Goal: Task Accomplishment & Management: Use online tool/utility

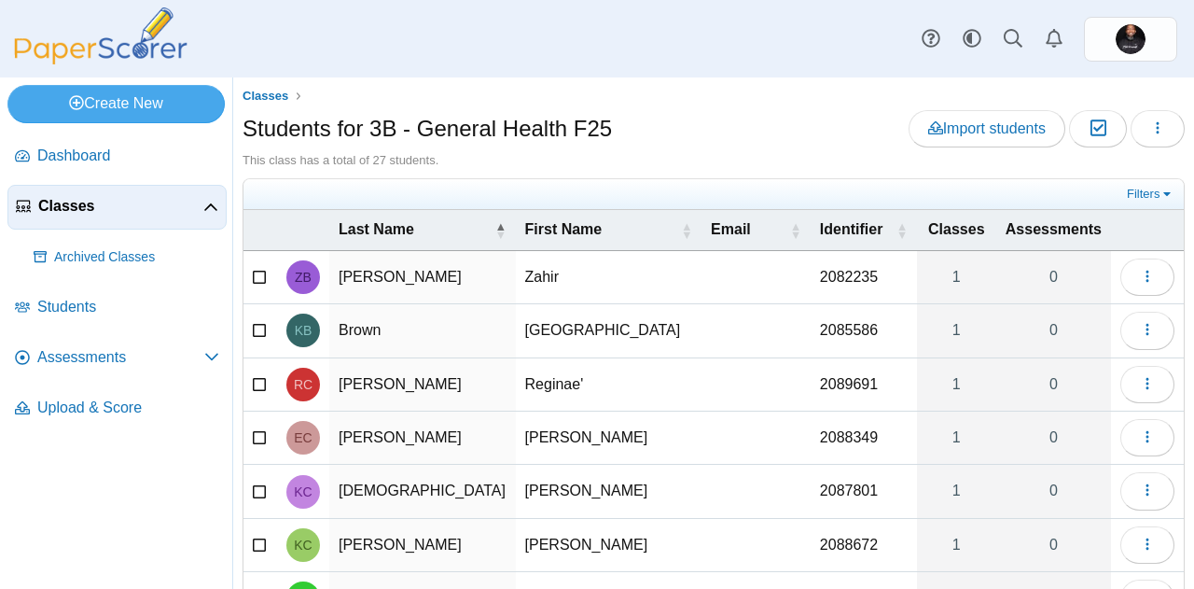
scroll to position [111, 0]
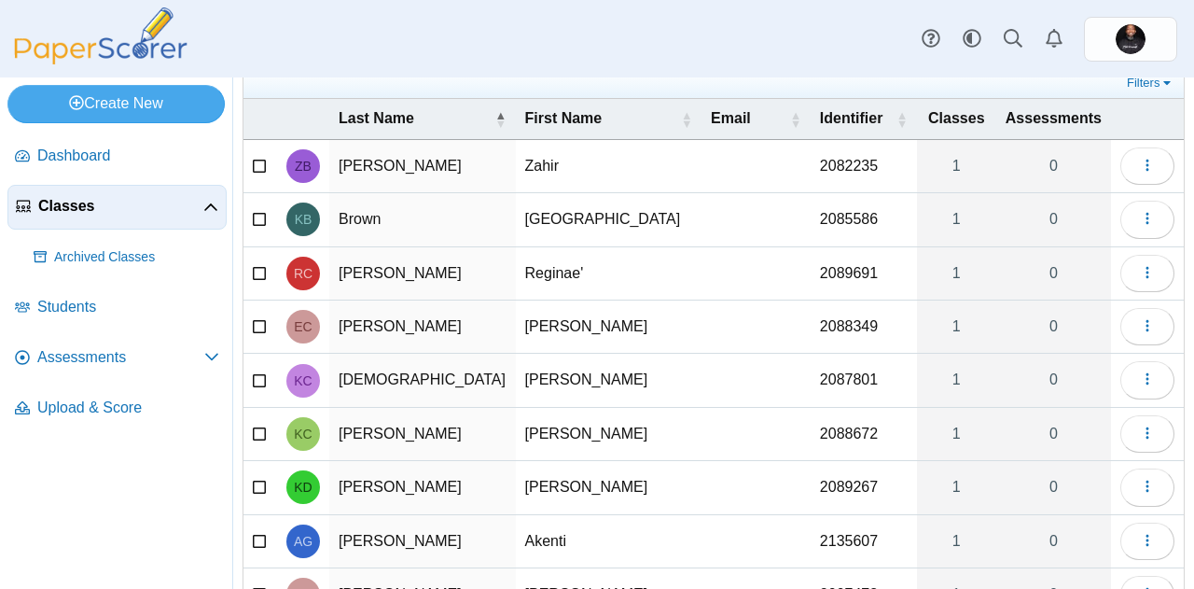
click at [357, 30] on div "Dashboard Classes Archived classes Students Assessments" at bounding box center [597, 38] width 1194 height 77
click at [76, 201] on span "Classes" at bounding box center [120, 206] width 165 height 21
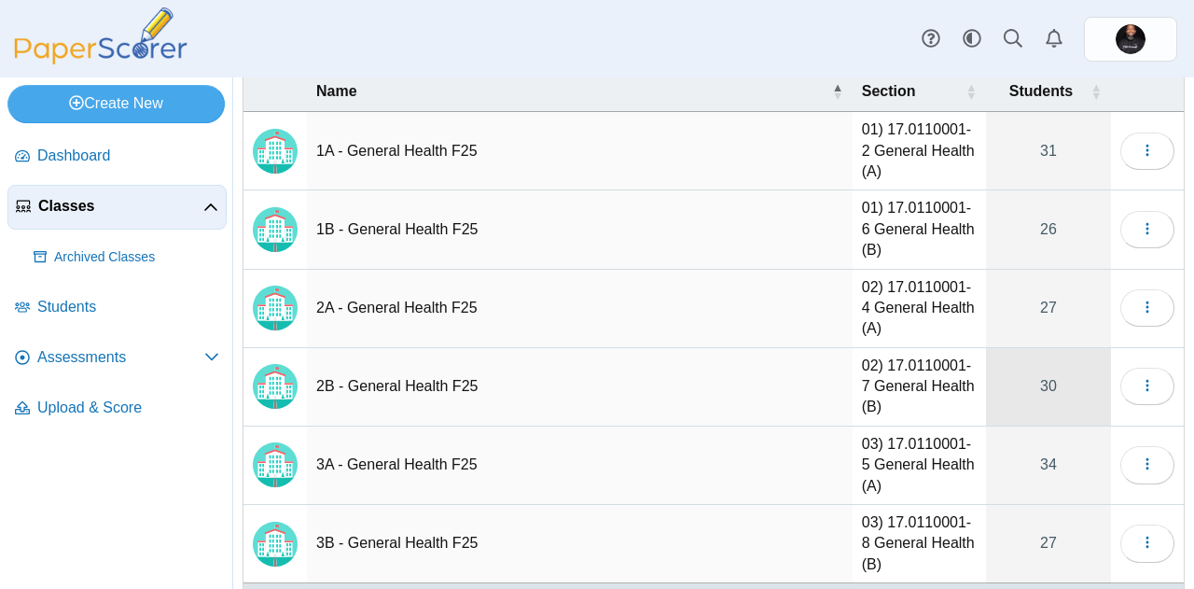
scroll to position [90, 0]
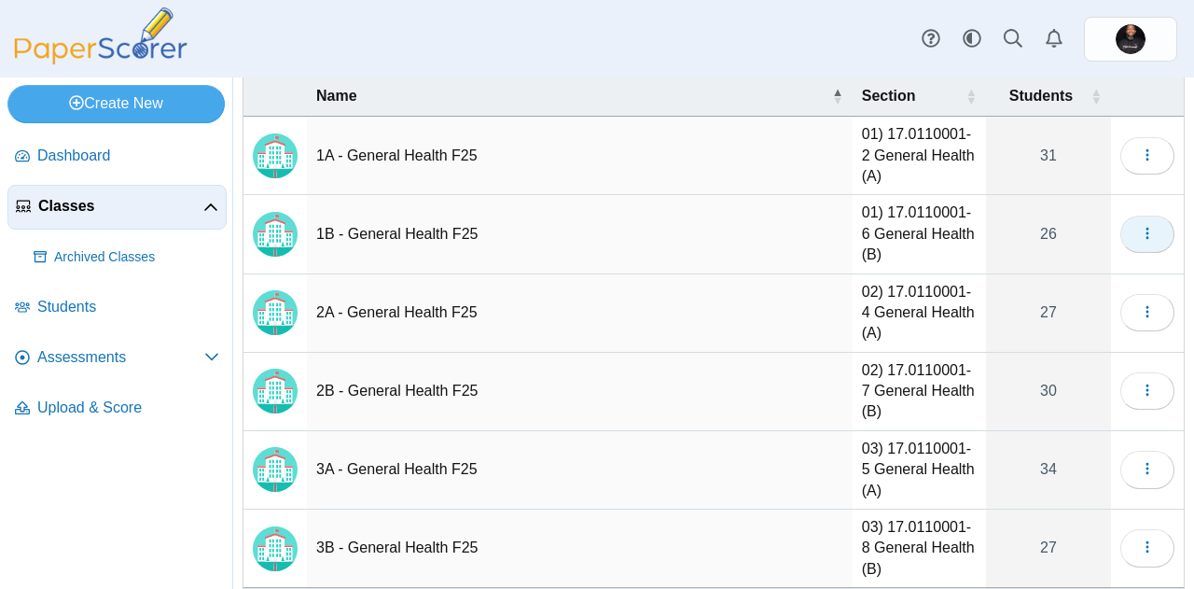
click at [1140, 230] on icon "button" at bounding box center [1147, 233] width 15 height 15
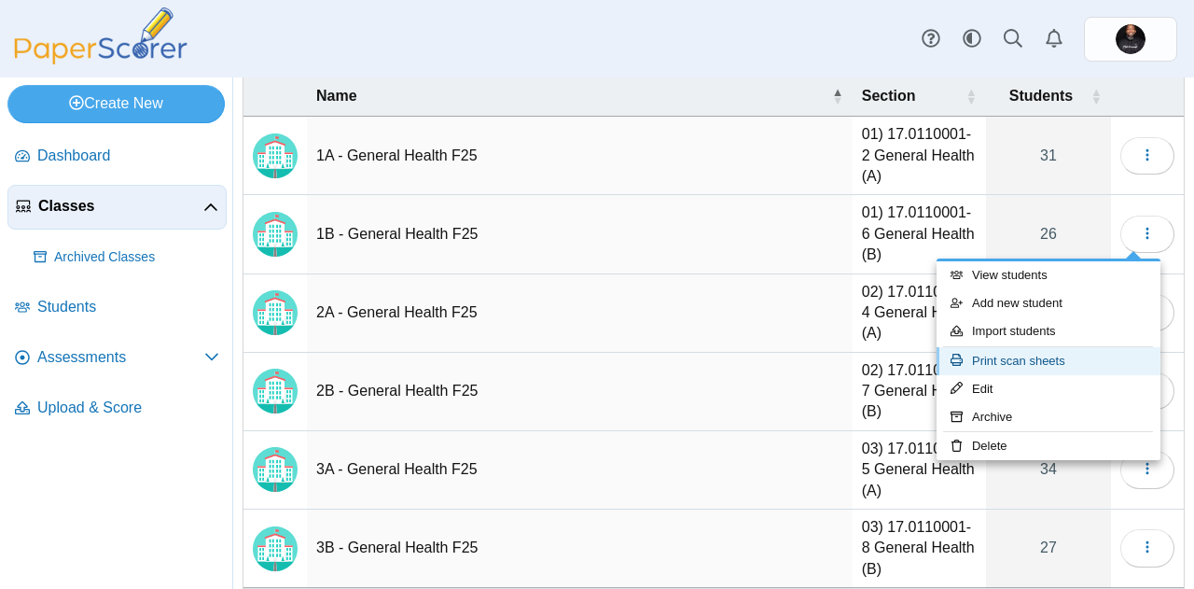
click at [1040, 357] on link "Print scan sheets" at bounding box center [1048, 361] width 224 height 28
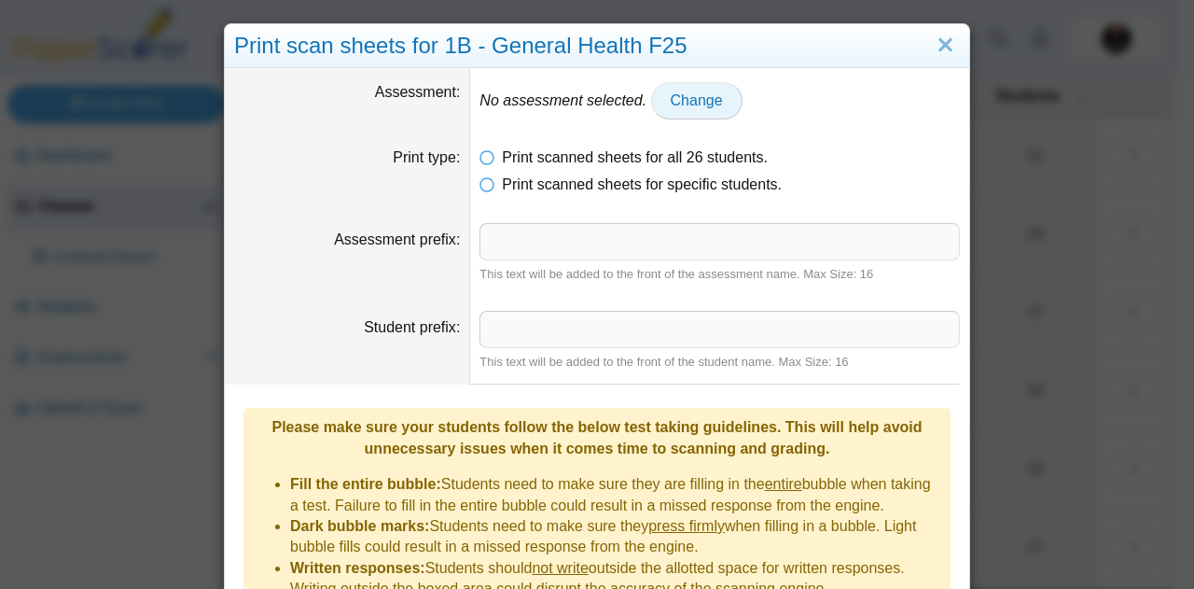
click at [677, 107] on span "Change" at bounding box center [697, 100] width 52 height 16
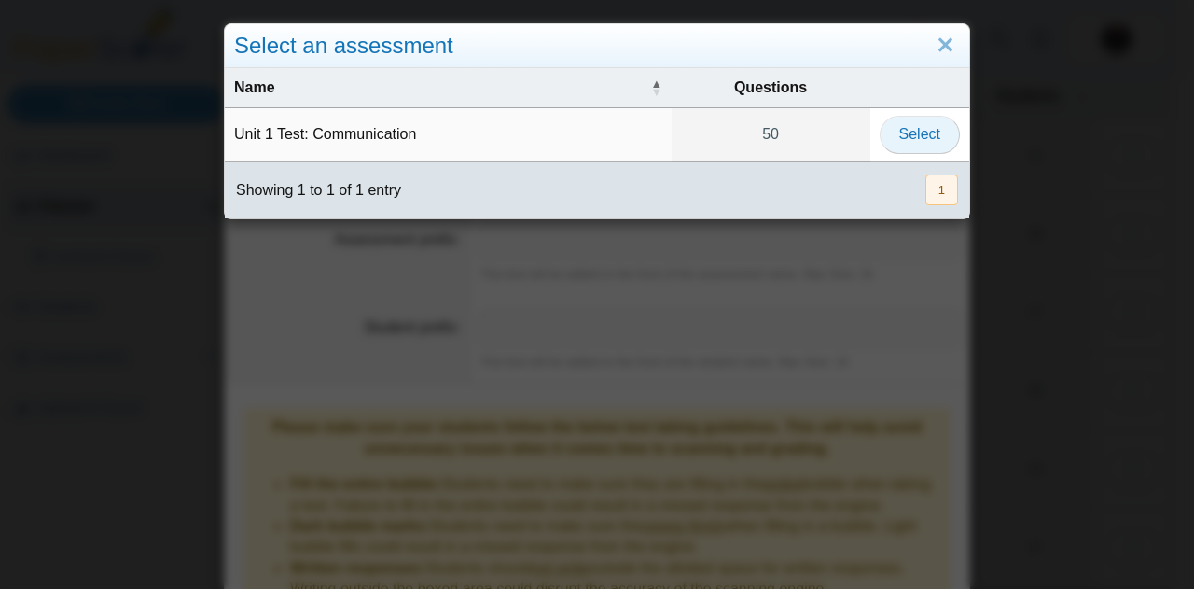
click at [916, 136] on span "Select" at bounding box center [919, 134] width 41 height 16
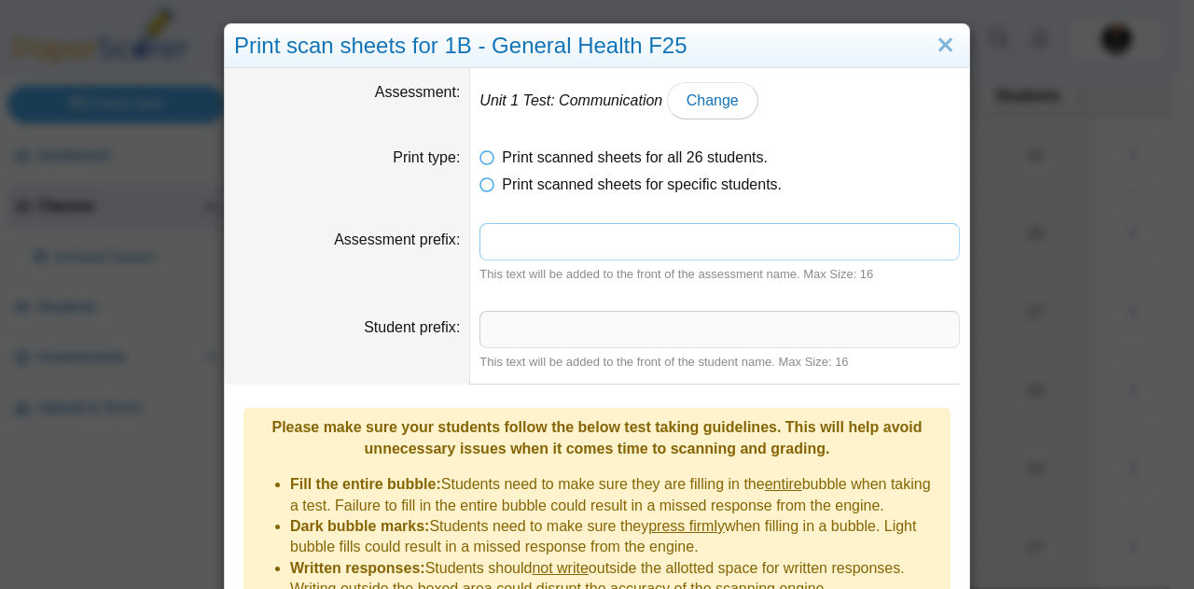
click at [523, 242] on input "Assessment prefix" at bounding box center [719, 241] width 480 height 37
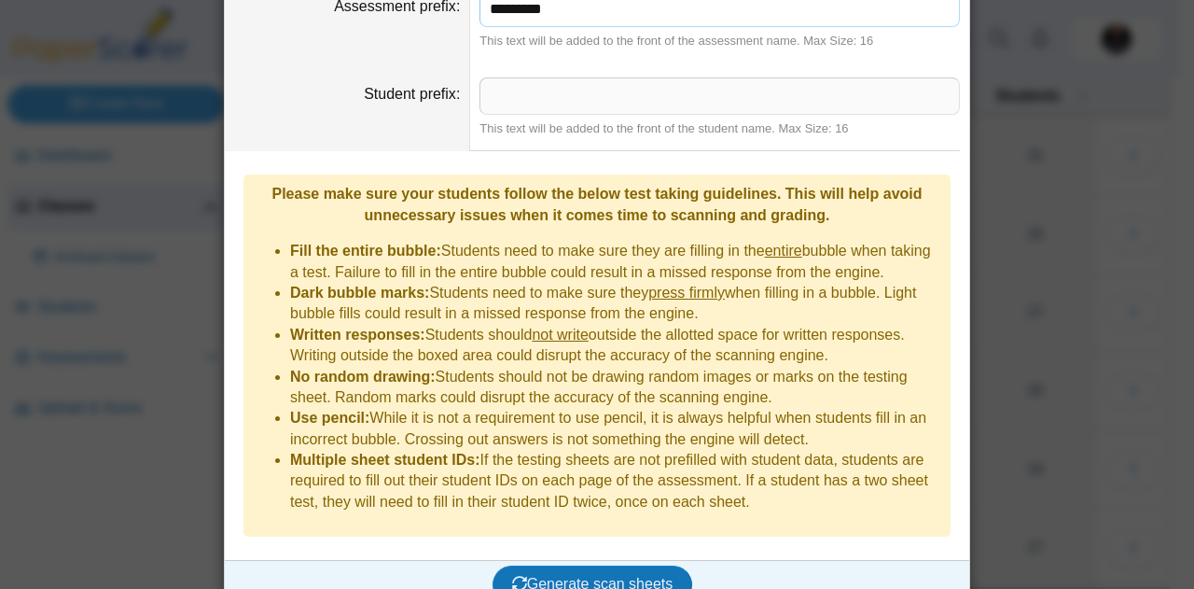
scroll to position [0, 0]
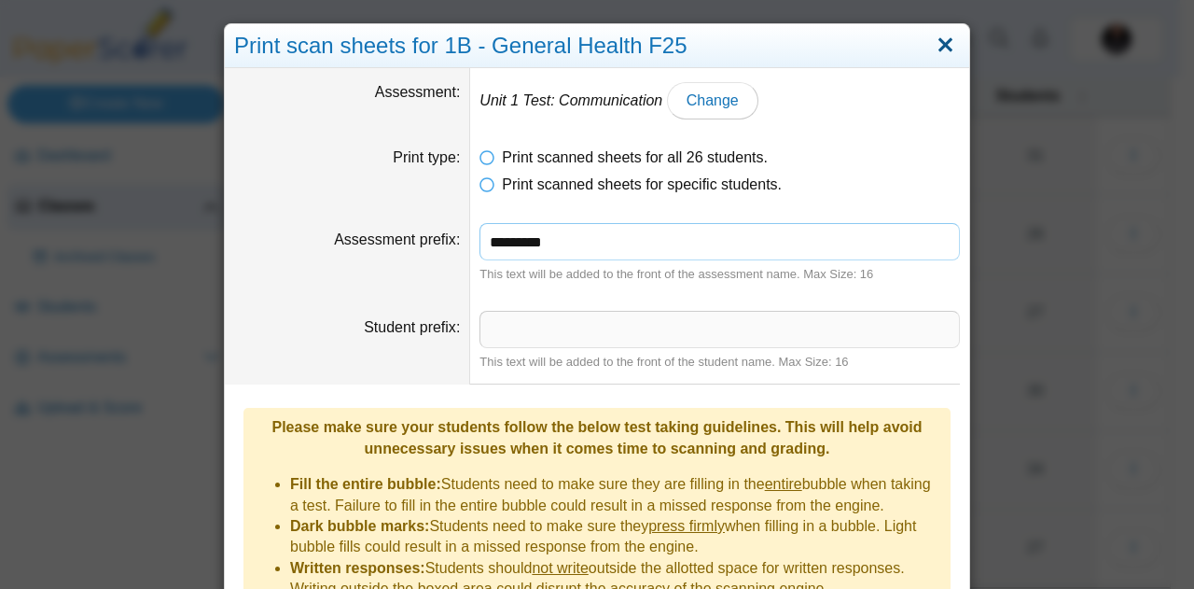
type input "*********"
click at [936, 37] on link "Close" at bounding box center [945, 46] width 29 height 32
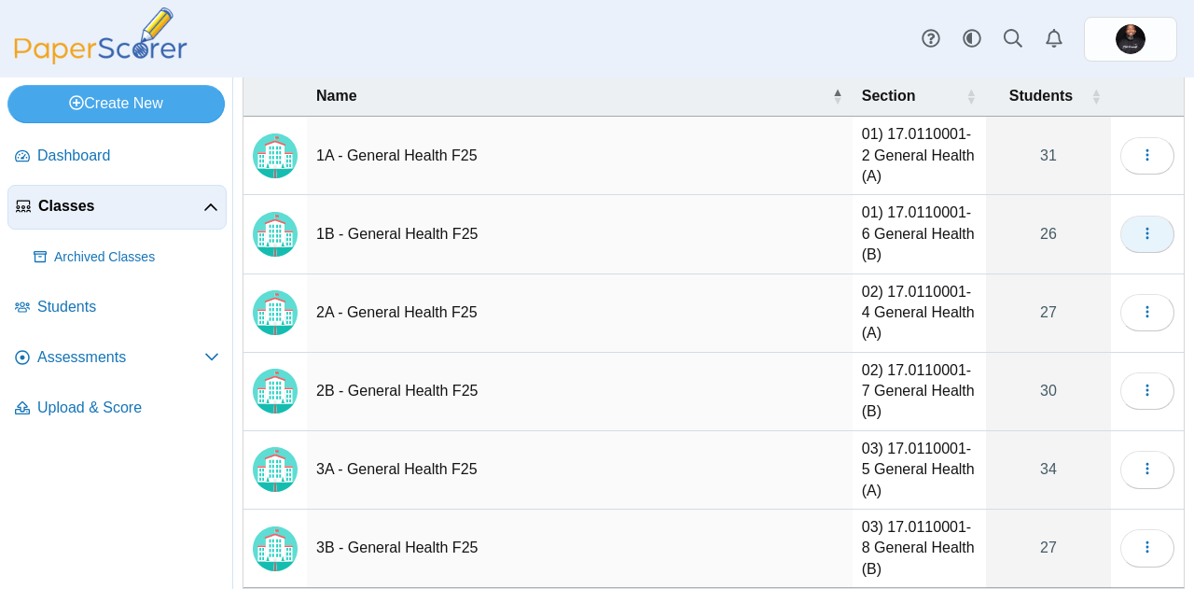
click at [1143, 234] on button "button" at bounding box center [1147, 233] width 54 height 37
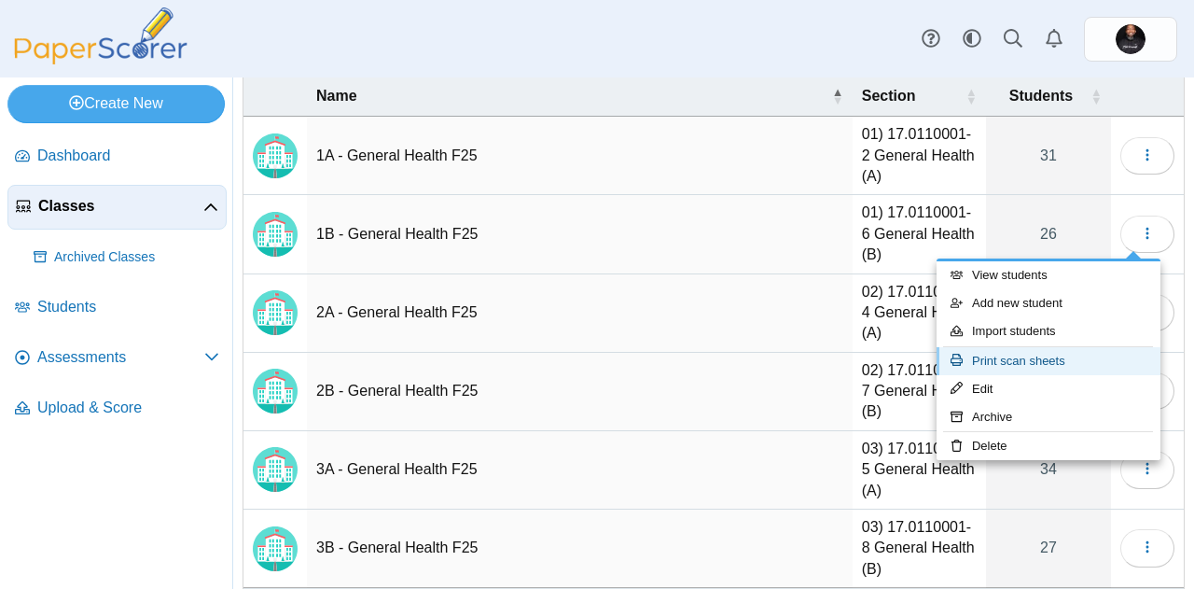
click at [1012, 363] on link "Print scan sheets" at bounding box center [1048, 361] width 224 height 28
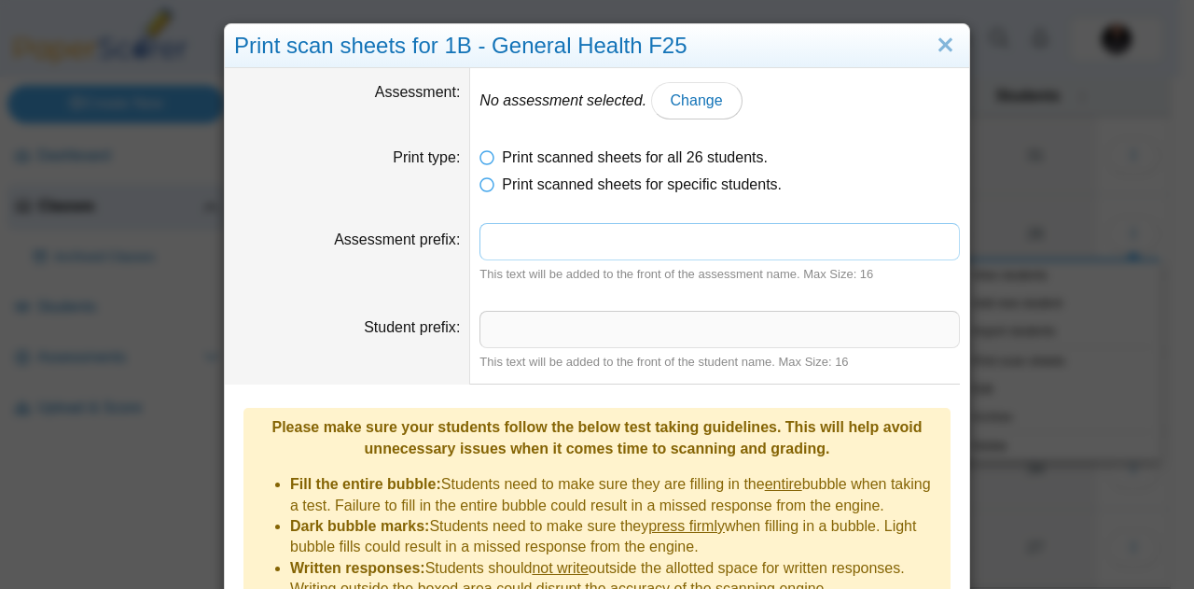
click at [558, 253] on input "Assessment prefix" at bounding box center [719, 241] width 480 height 37
type input "*********"
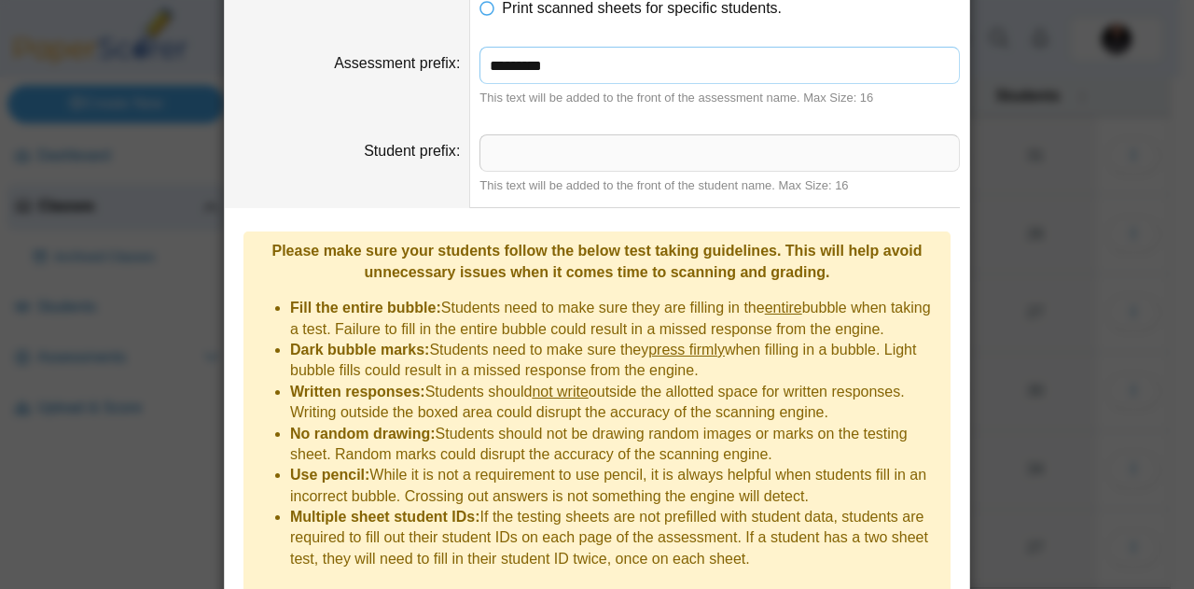
scroll to position [233, 0]
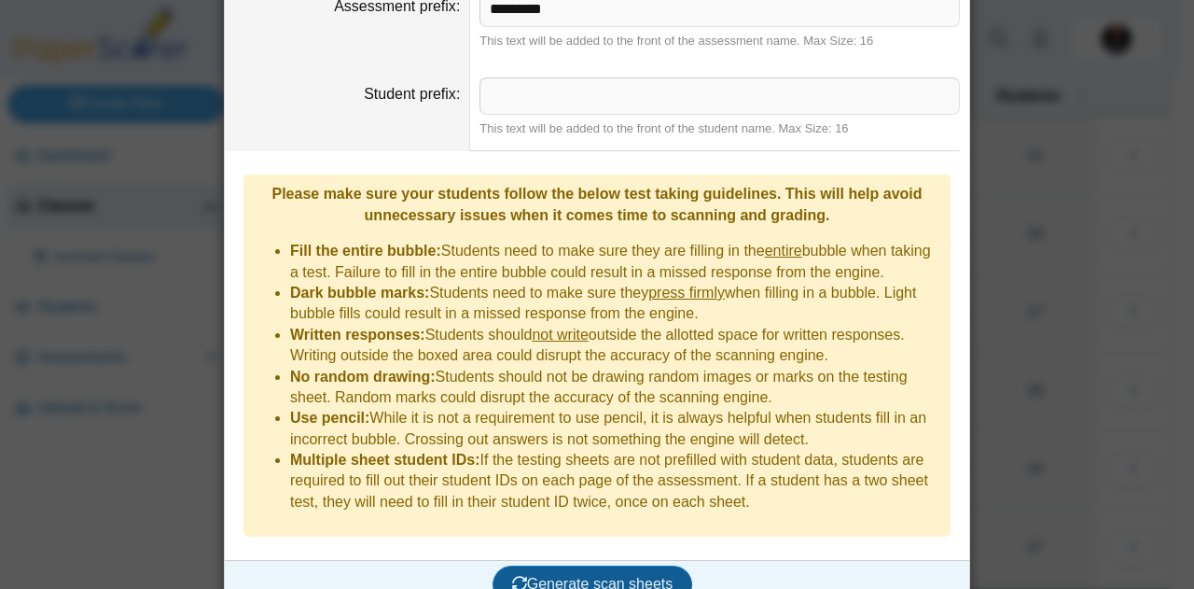
click at [582, 575] on span "Generate scan sheets" at bounding box center [592, 583] width 161 height 16
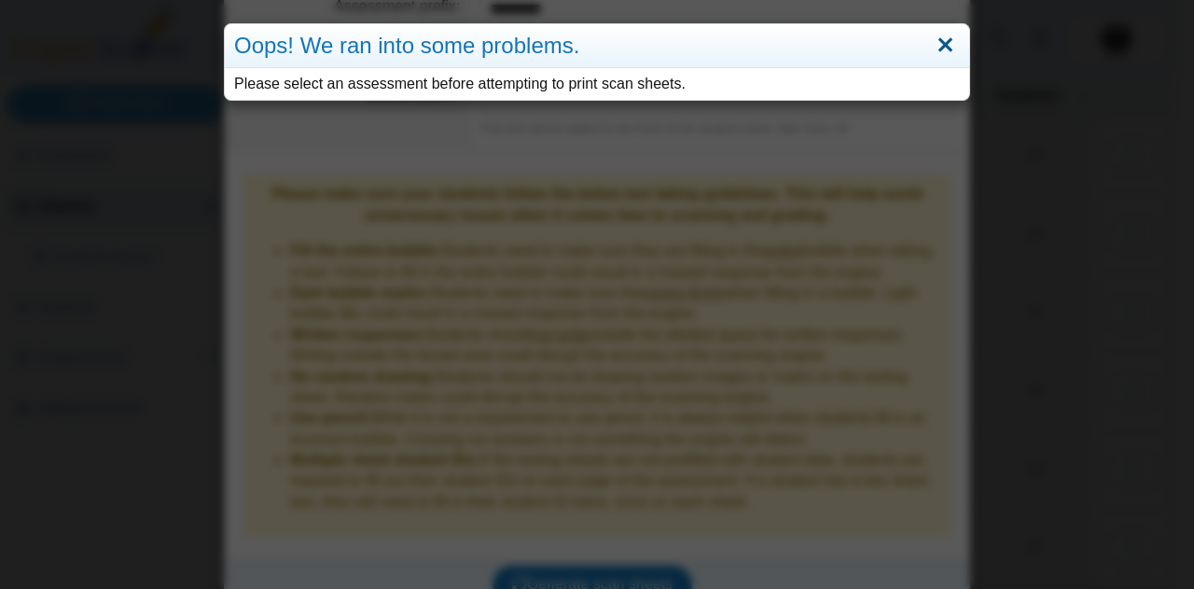
click at [950, 37] on link "Close" at bounding box center [945, 46] width 29 height 32
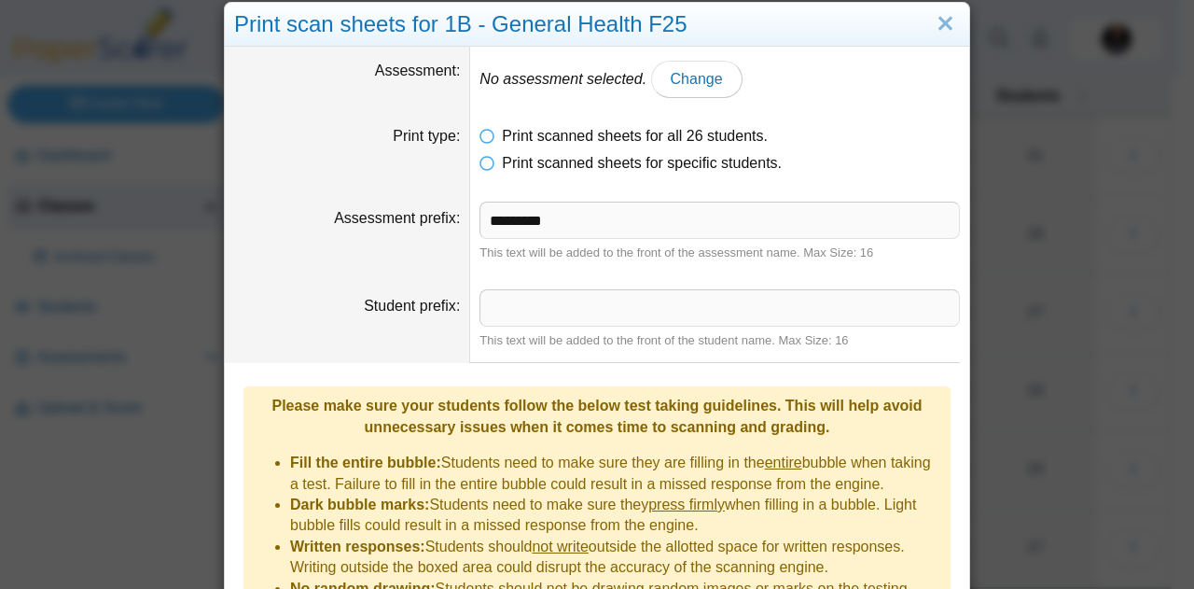
scroll to position [0, 0]
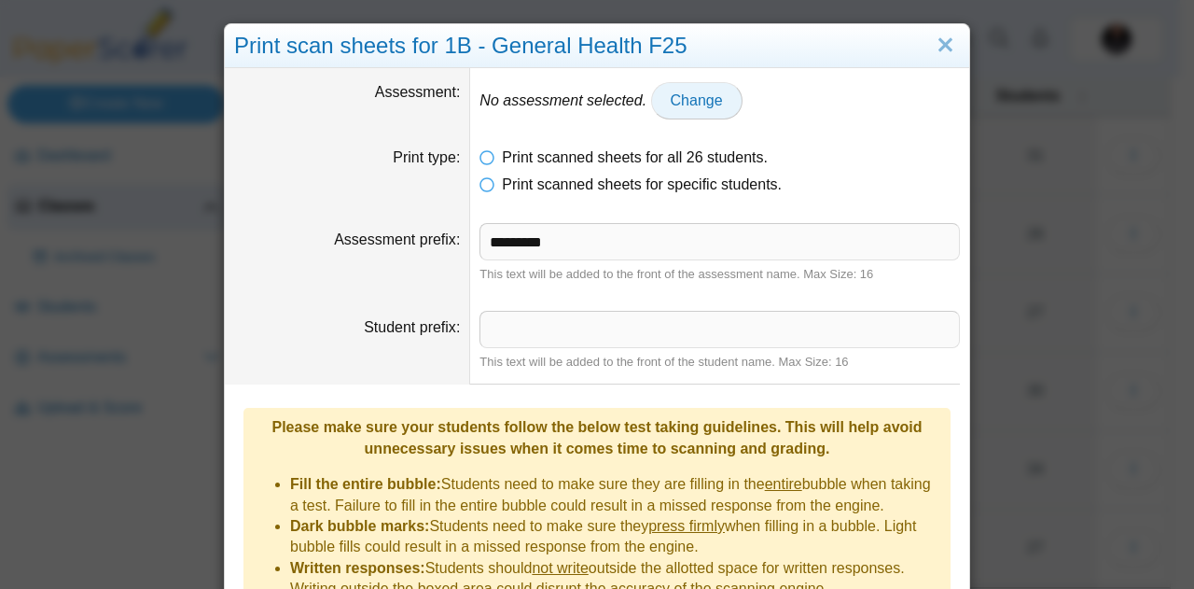
click at [680, 102] on span "Change" at bounding box center [697, 100] width 52 height 16
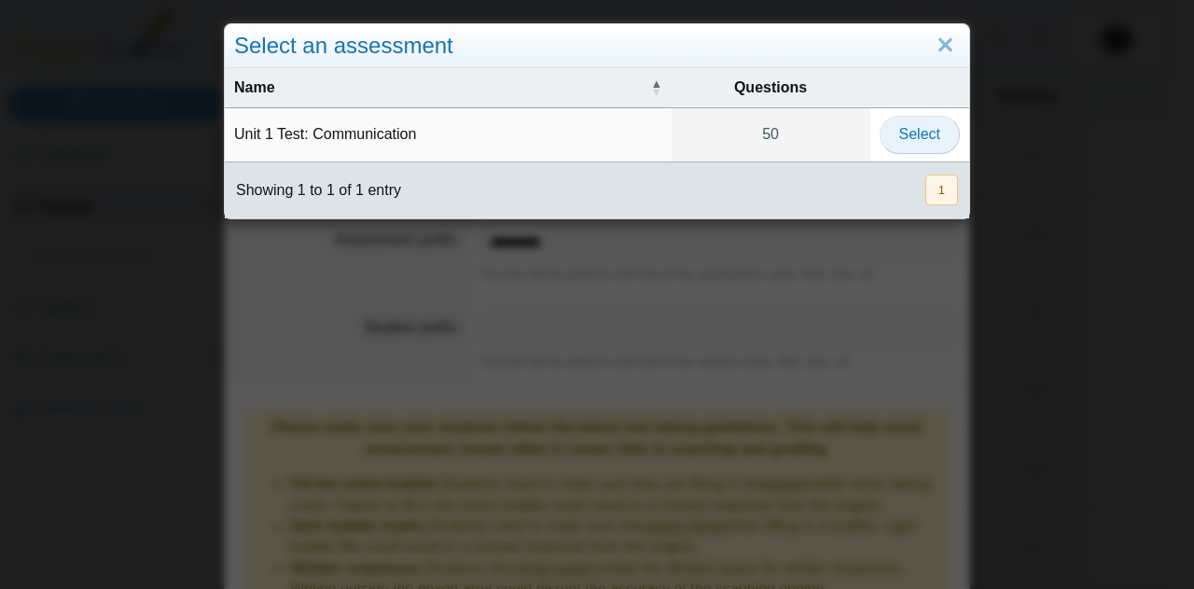
click at [916, 132] on span "Select" at bounding box center [919, 134] width 41 height 16
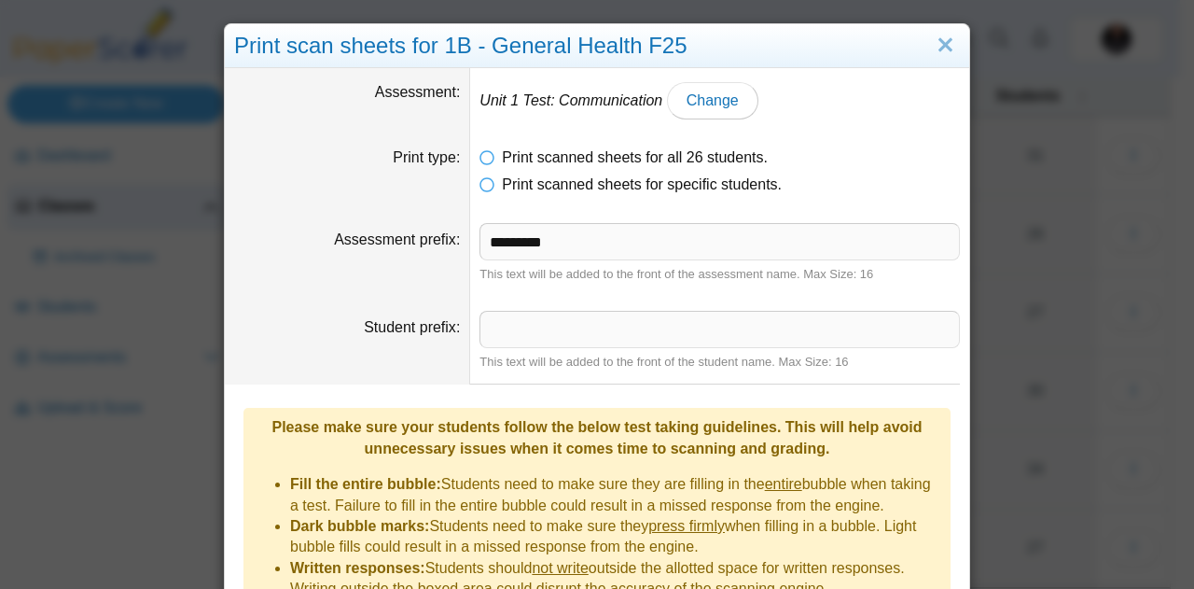
scroll to position [233, 0]
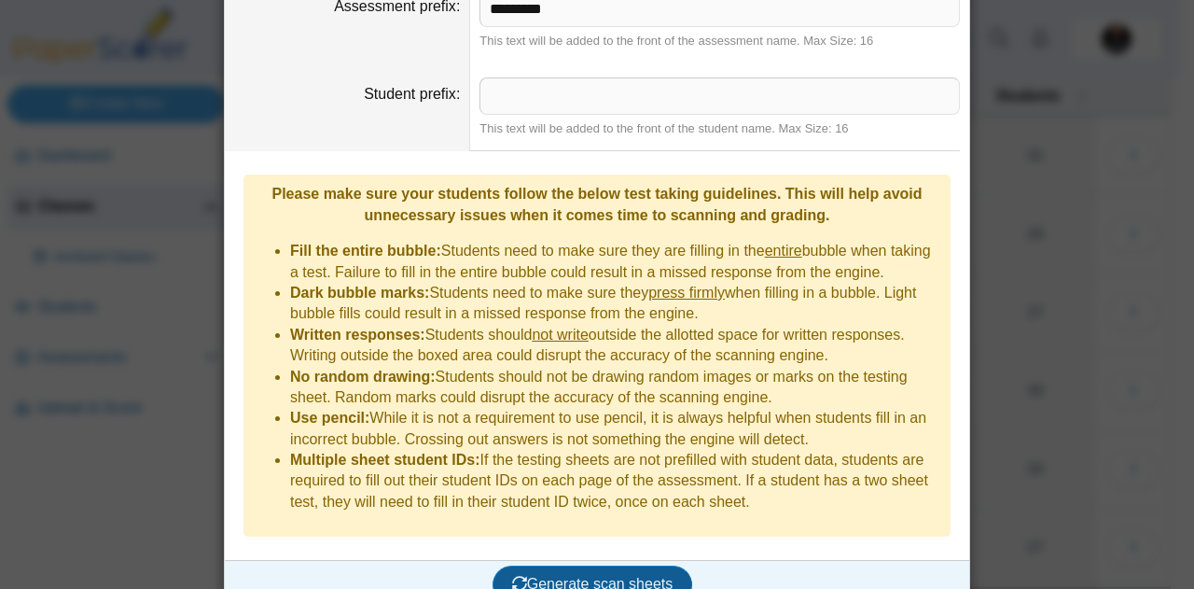
click at [616, 575] on span "Generate scan sheets" at bounding box center [592, 583] width 161 height 16
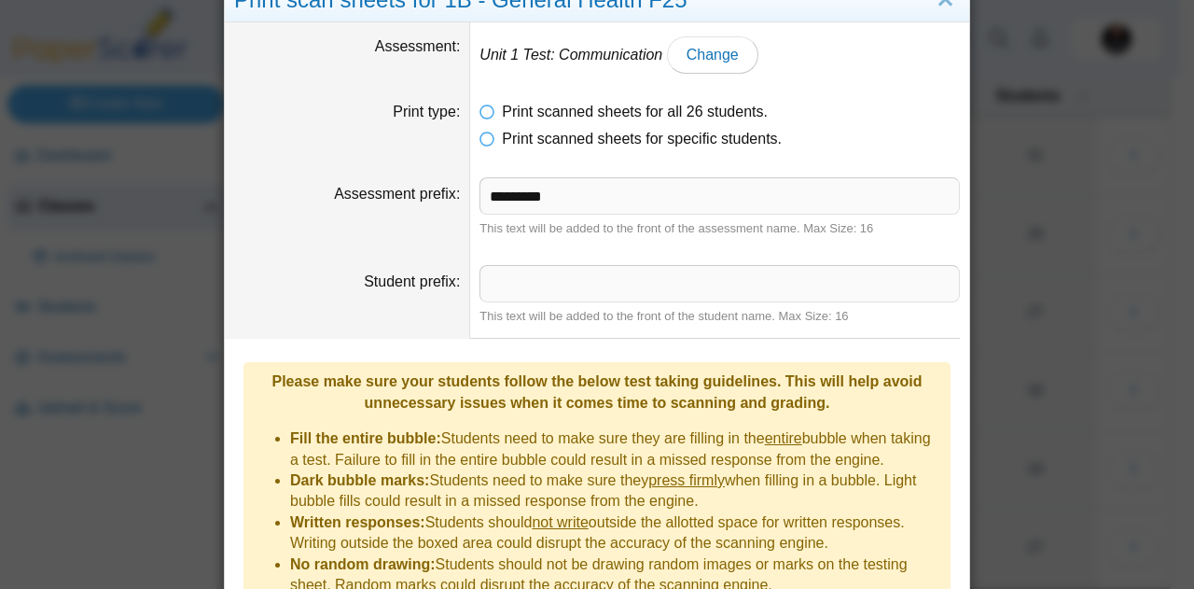
scroll to position [342, 0]
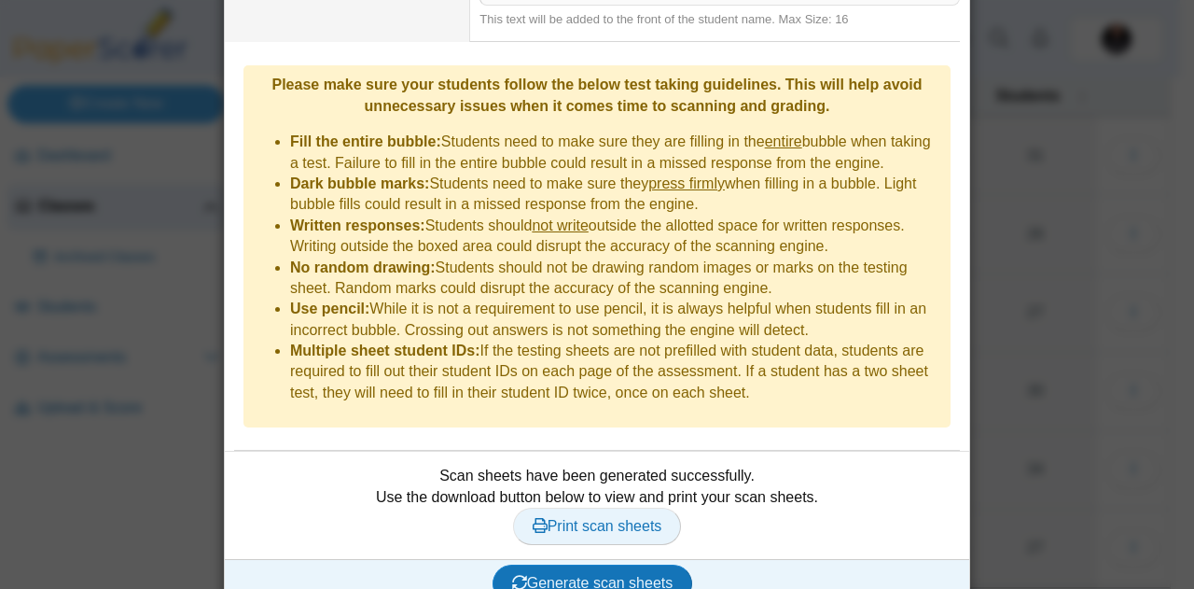
click at [600, 518] on span "Print scan sheets" at bounding box center [598, 526] width 130 height 16
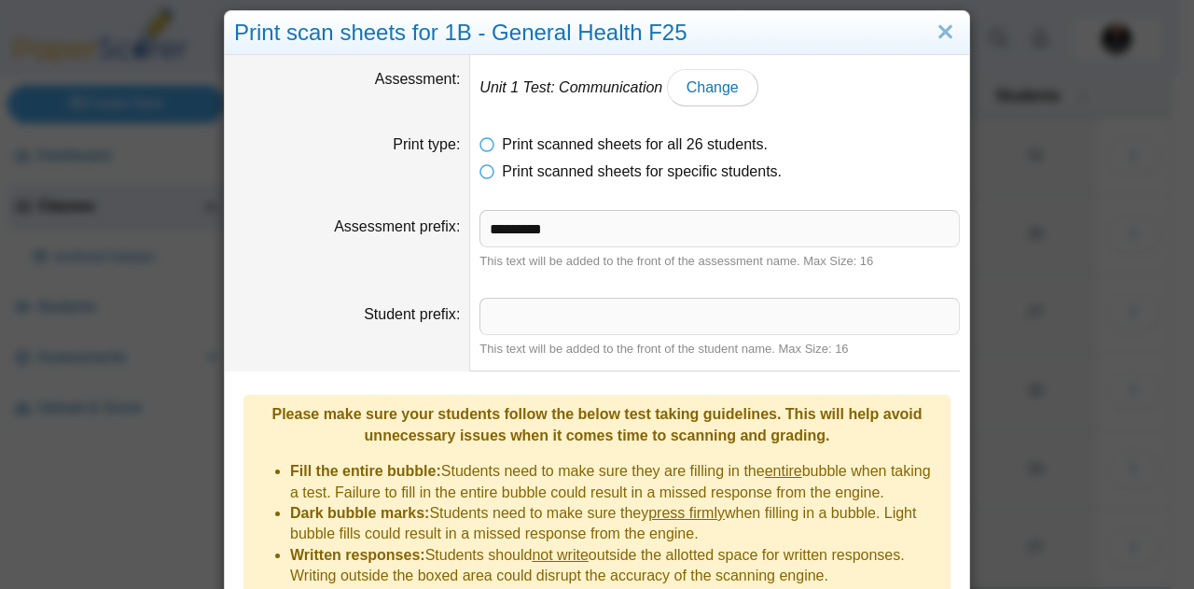
scroll to position [10, 0]
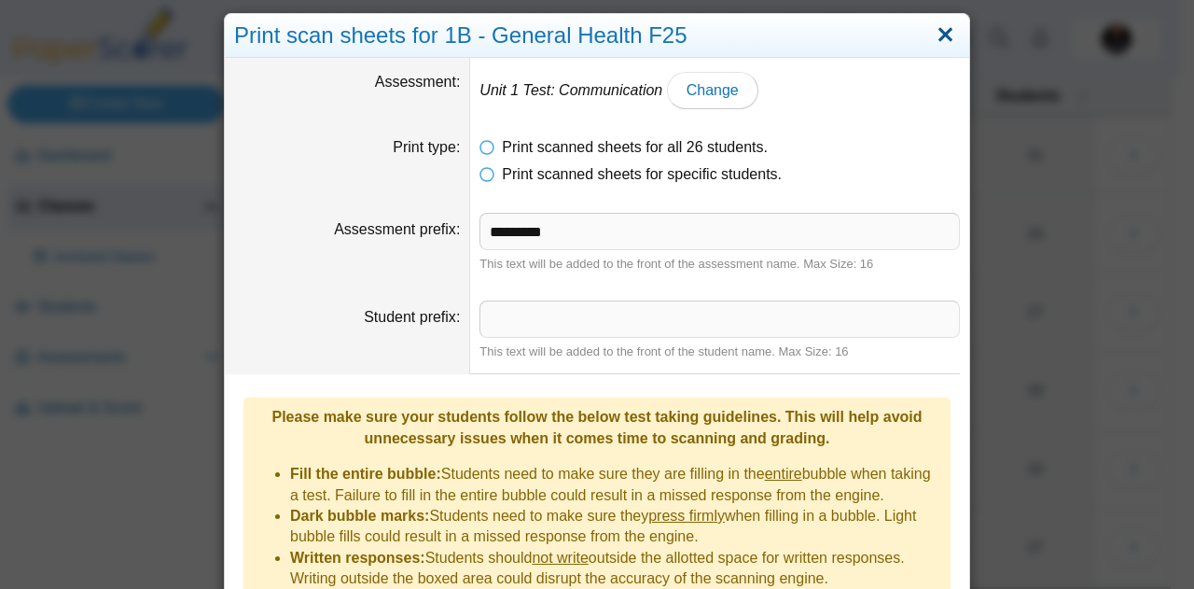
click at [937, 37] on link "Close" at bounding box center [945, 36] width 29 height 32
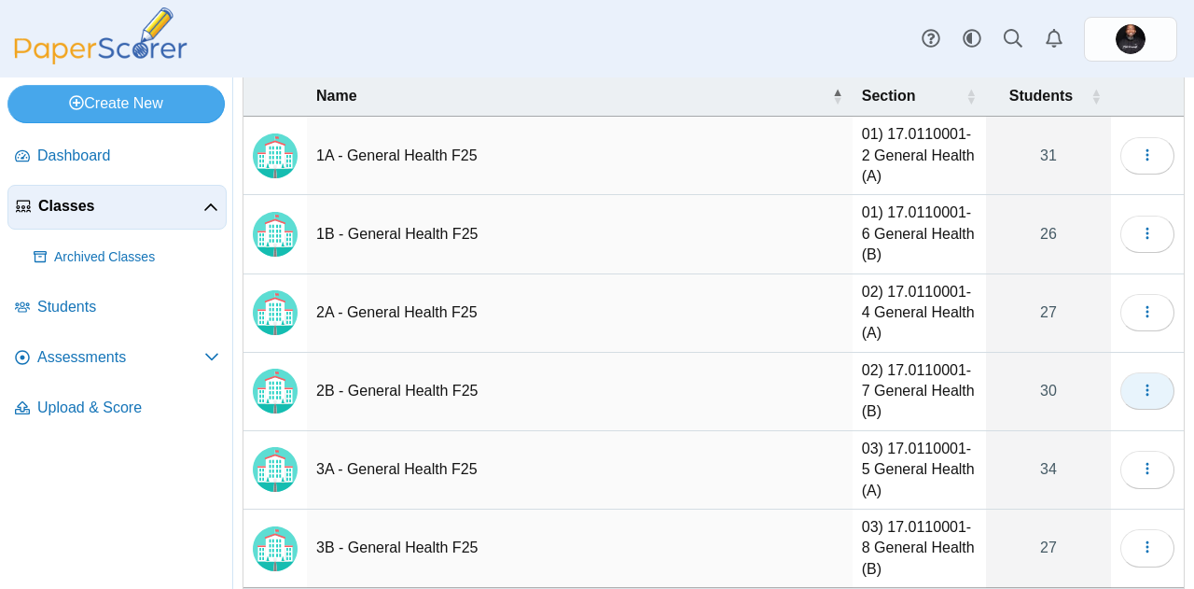
click at [1141, 394] on button "button" at bounding box center [1147, 390] width 54 height 37
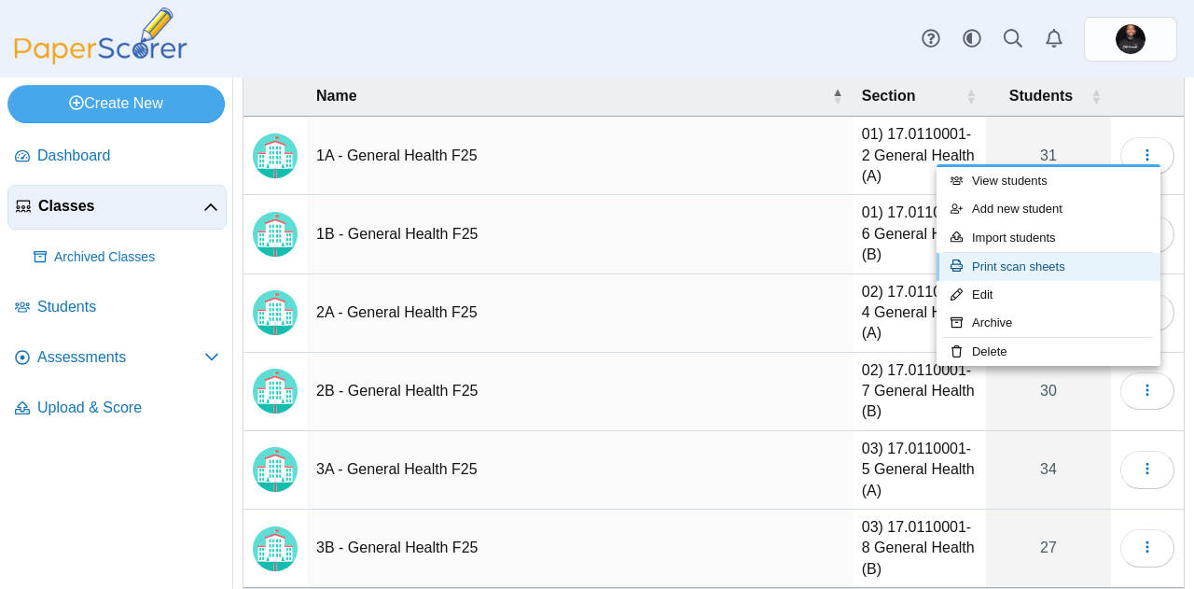
click at [1008, 259] on link "Print scan sheets" at bounding box center [1048, 267] width 224 height 28
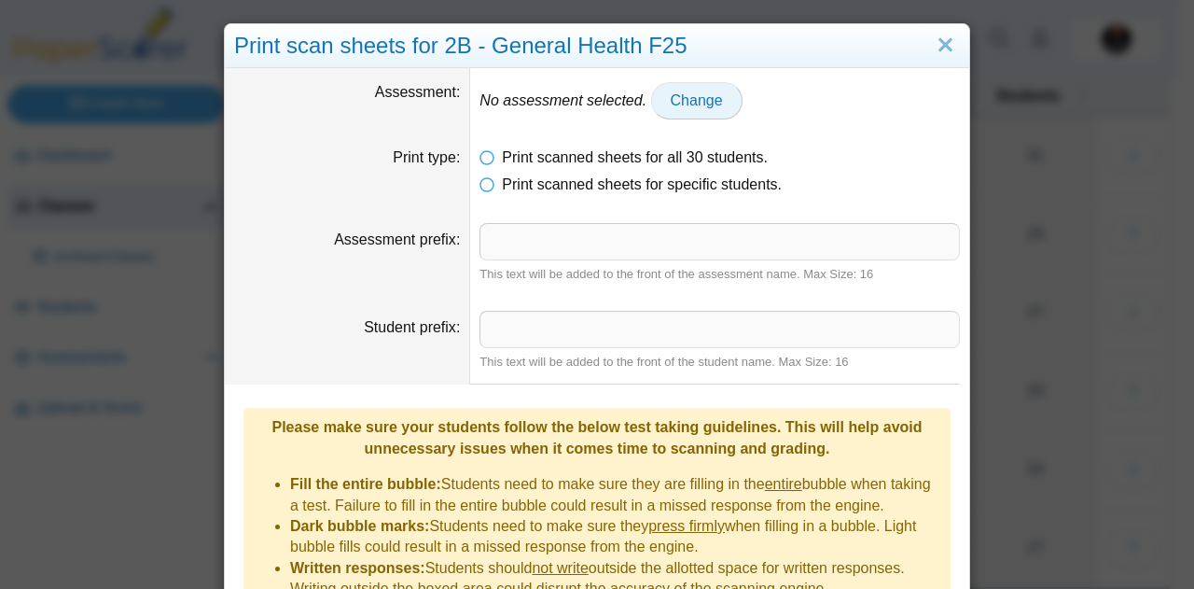
click at [671, 95] on span "Change" at bounding box center [697, 100] width 52 height 16
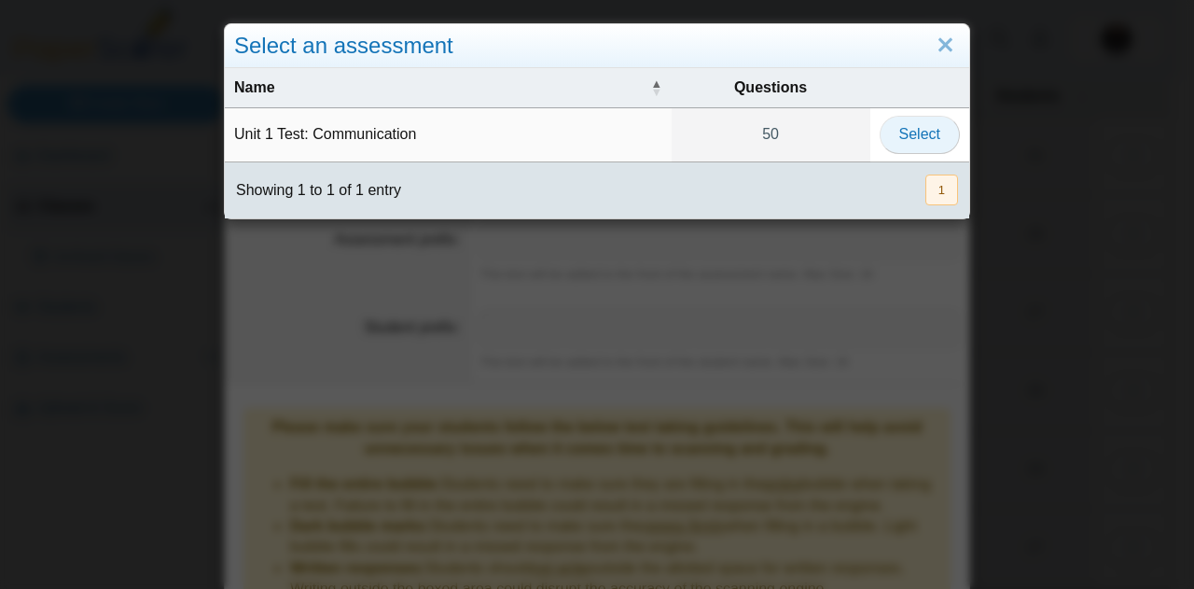
click at [899, 134] on span "Select" at bounding box center [919, 134] width 41 height 16
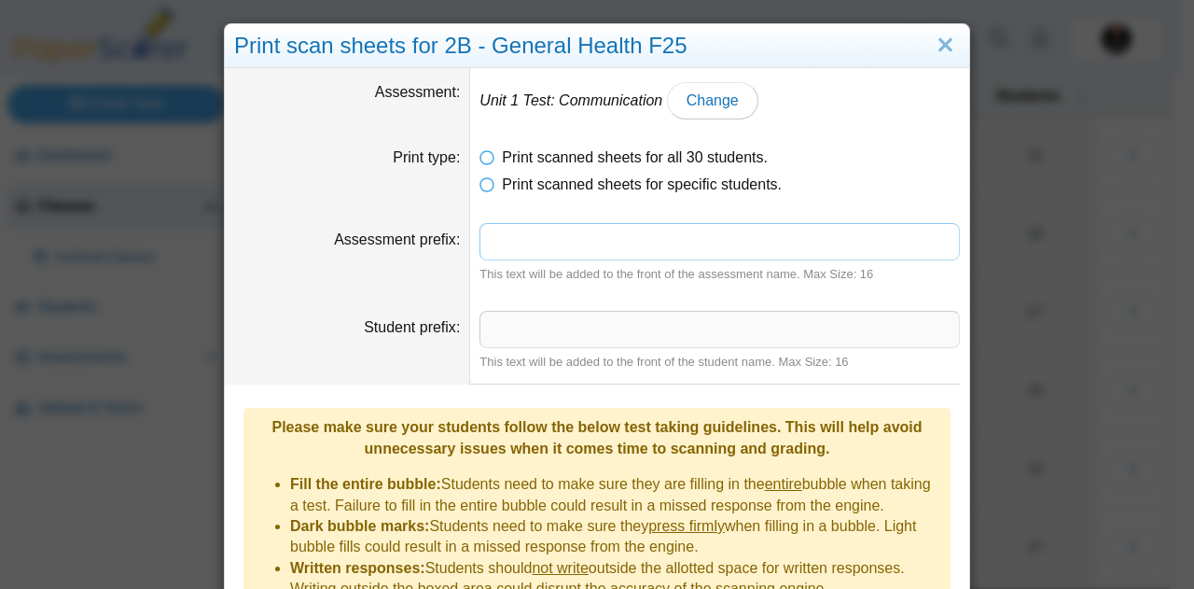
click at [548, 254] on input "Assessment prefix" at bounding box center [719, 241] width 480 height 37
click at [540, 246] on input "*********" at bounding box center [719, 241] width 480 height 37
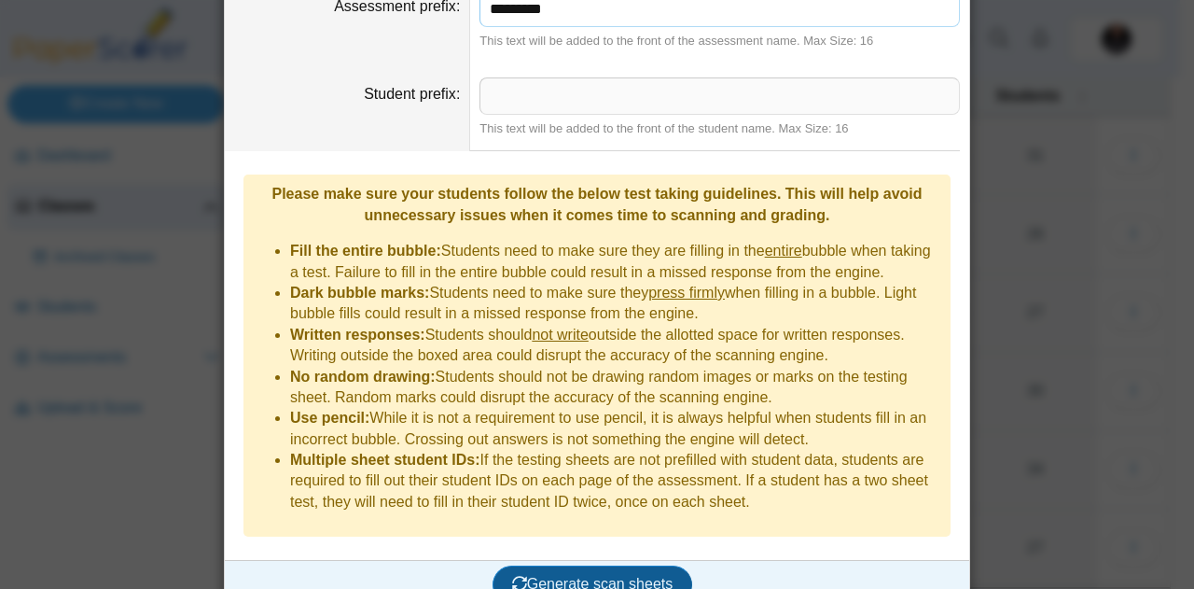
type input "*********"
click at [588, 575] on span "Generate scan sheets" at bounding box center [592, 583] width 161 height 16
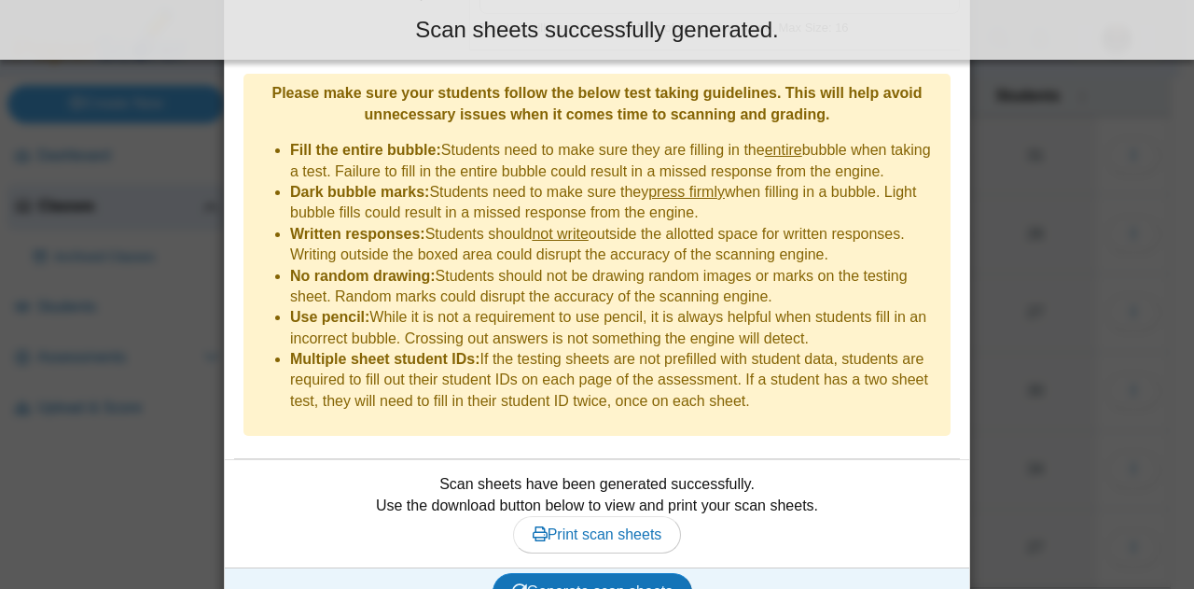
scroll to position [342, 0]
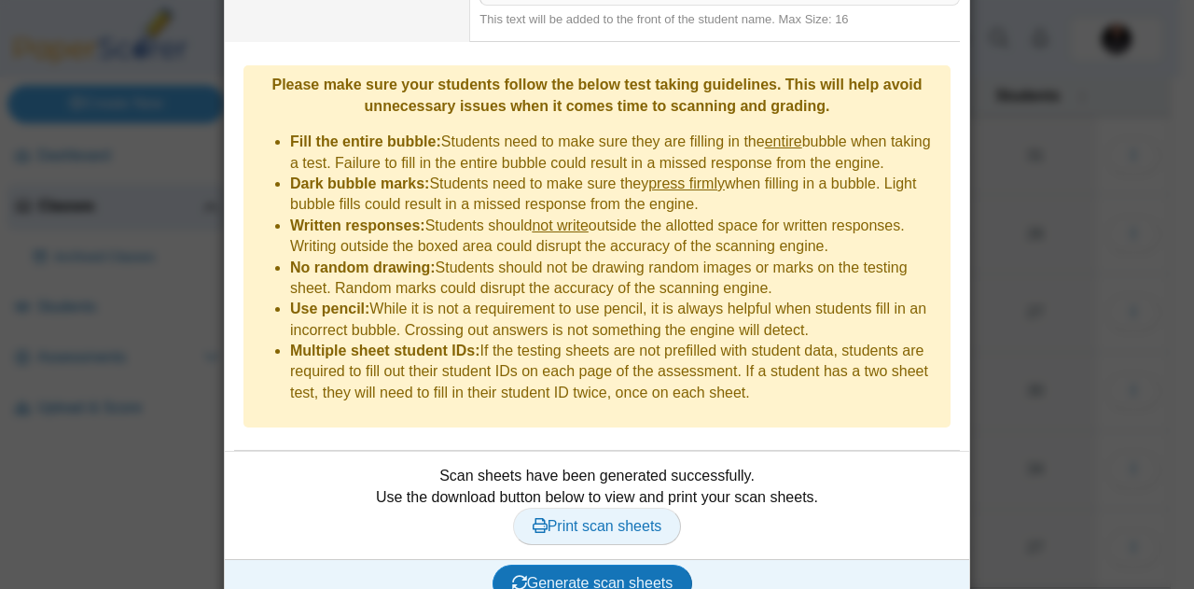
click at [589, 518] on span "Print scan sheets" at bounding box center [598, 526] width 130 height 16
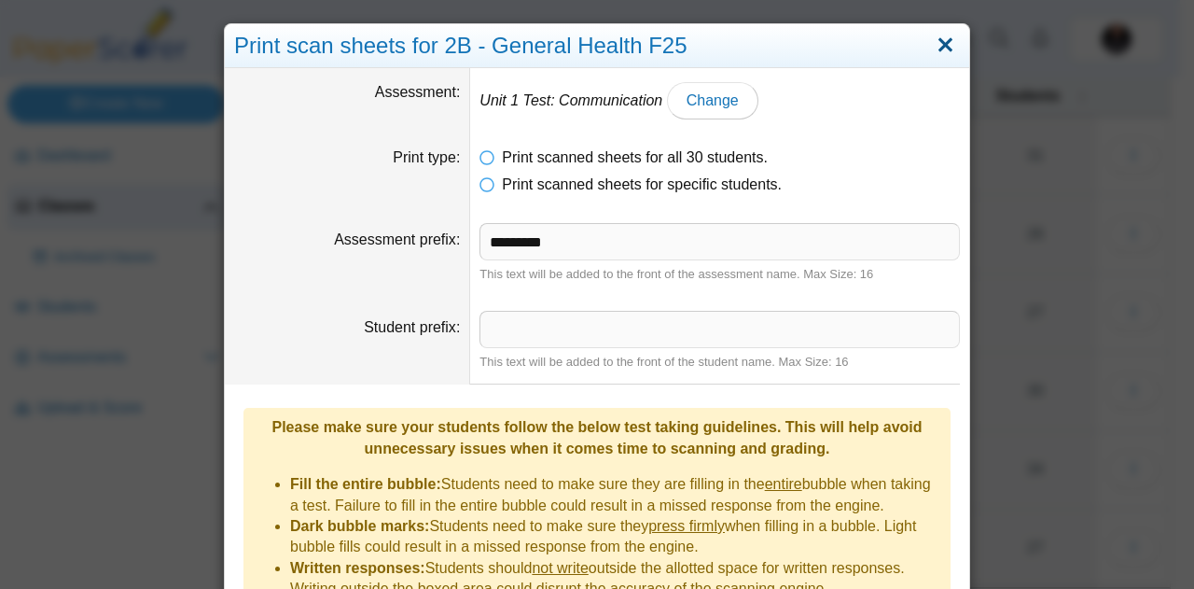
click at [937, 52] on link "Close" at bounding box center [945, 46] width 29 height 32
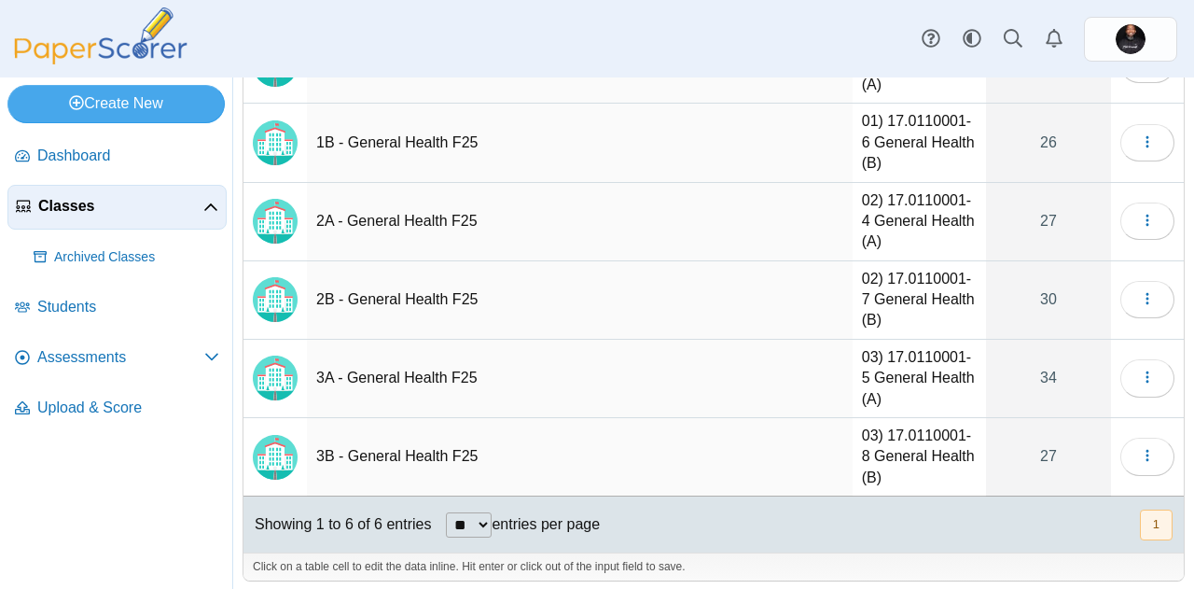
scroll to position [182, 0]
click at [1145, 454] on button "button" at bounding box center [1147, 454] width 54 height 37
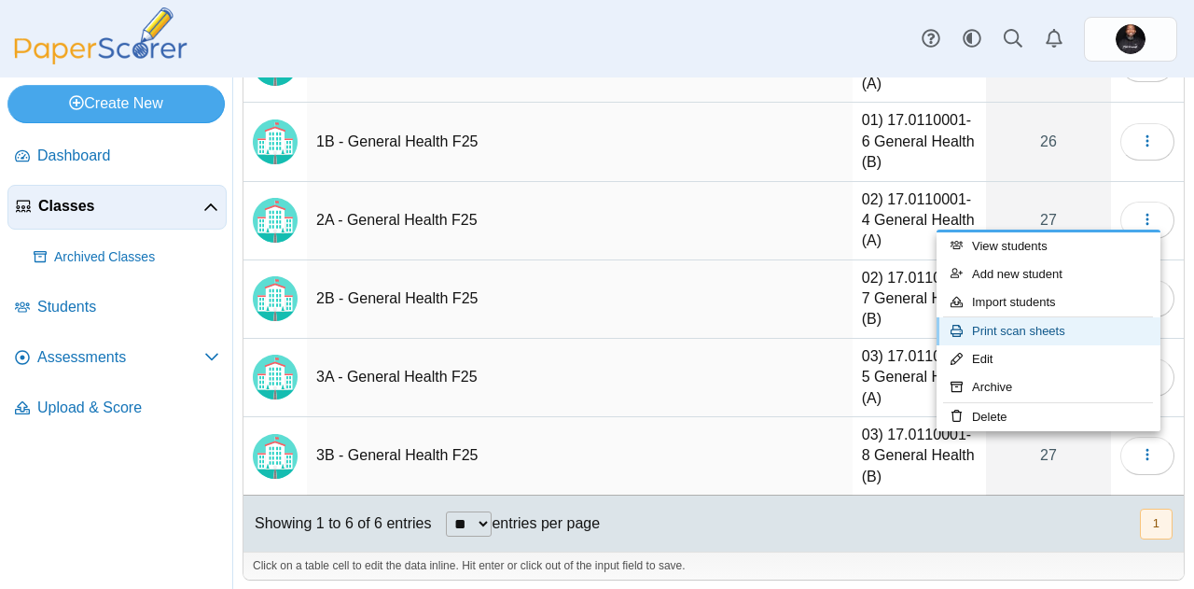
click at [1015, 336] on link "Print scan sheets" at bounding box center [1048, 331] width 224 height 28
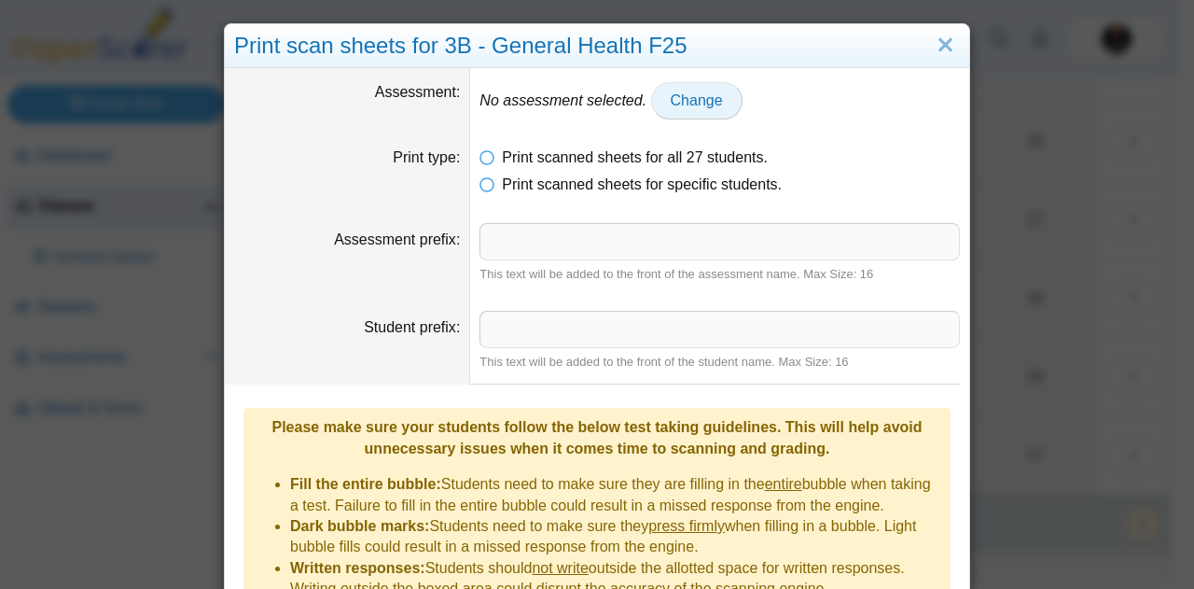
click at [671, 108] on span "Change" at bounding box center [697, 100] width 52 height 16
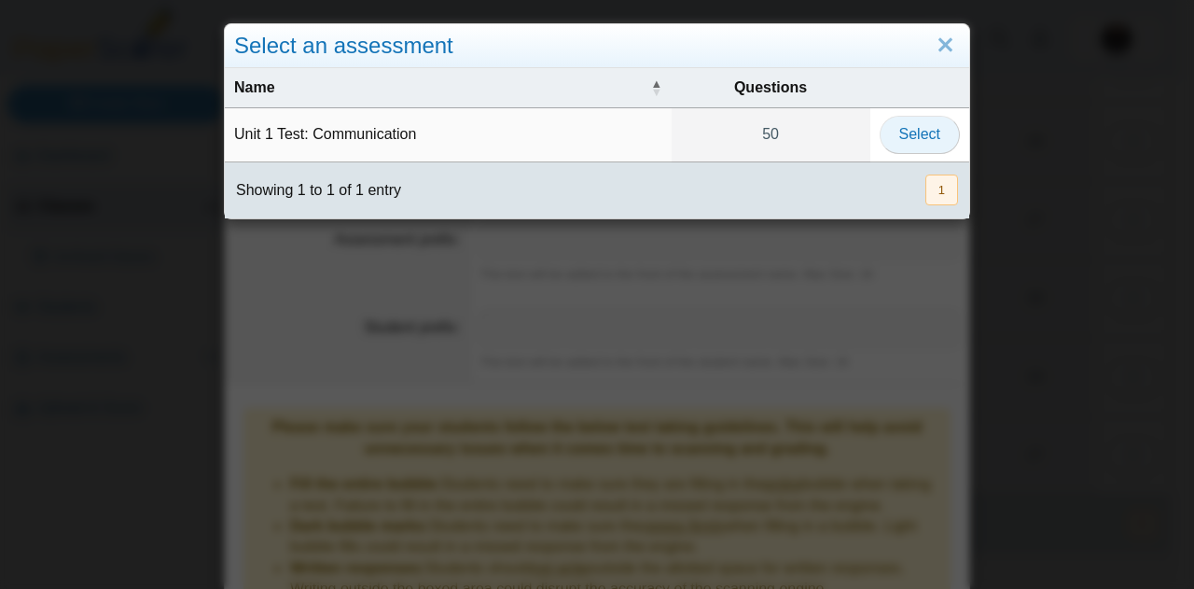
click at [902, 126] on span "Select" at bounding box center [919, 134] width 41 height 16
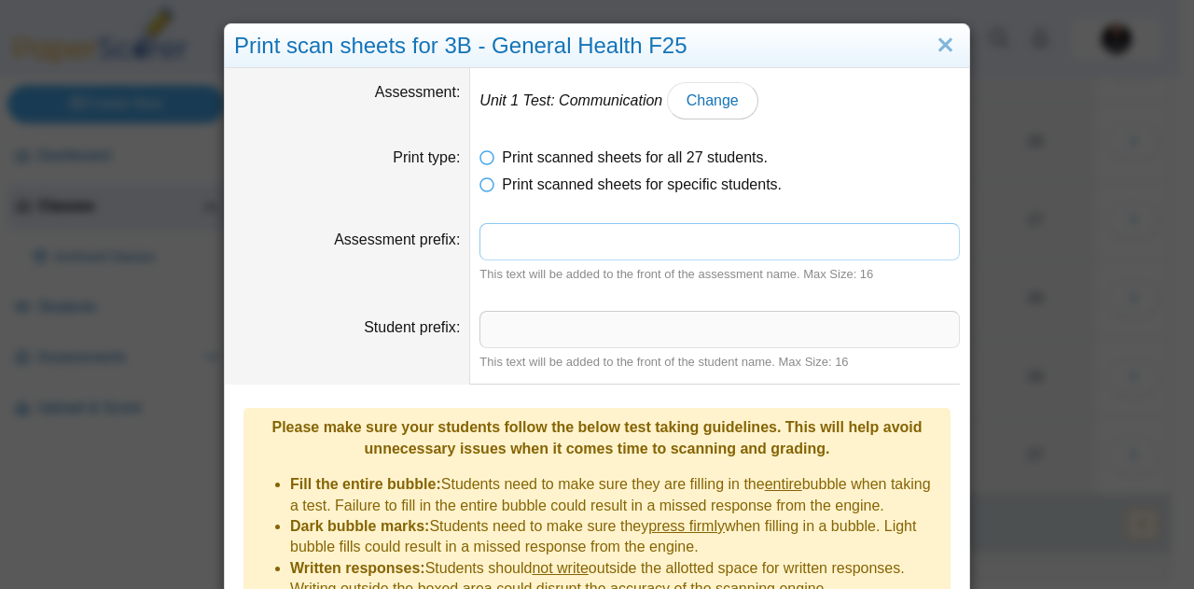
click at [533, 247] on input "Assessment prefix" at bounding box center [719, 241] width 480 height 37
click at [543, 244] on input "*********" at bounding box center [719, 241] width 480 height 37
click at [539, 239] on input "*********" at bounding box center [719, 241] width 480 height 37
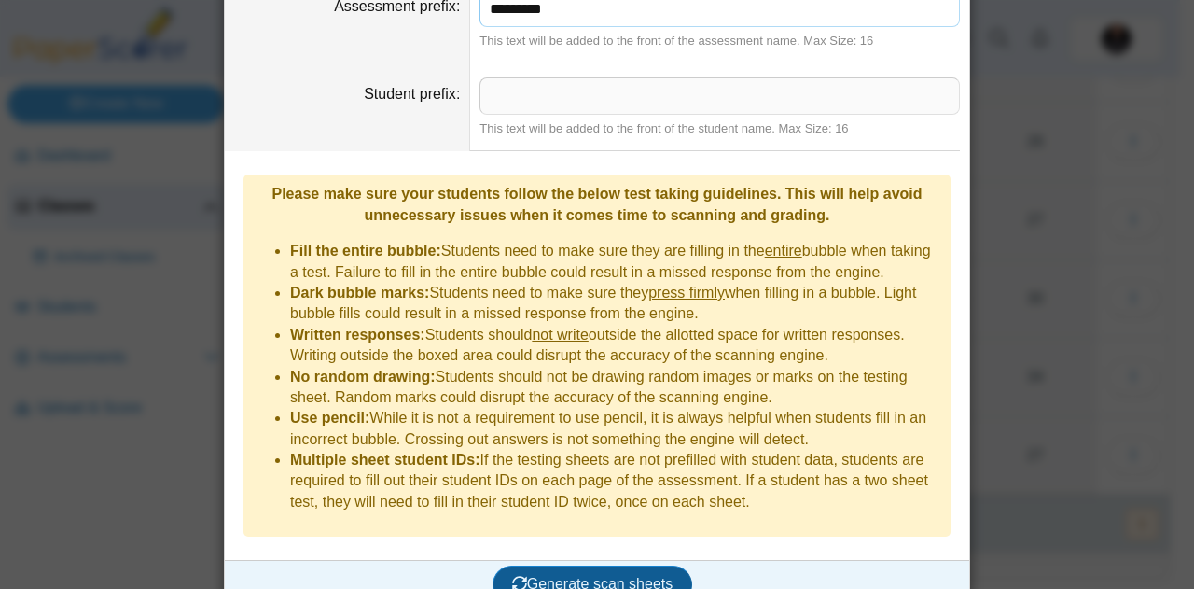
type input "*********"
click at [589, 575] on span "Generate scan sheets" at bounding box center [592, 583] width 161 height 16
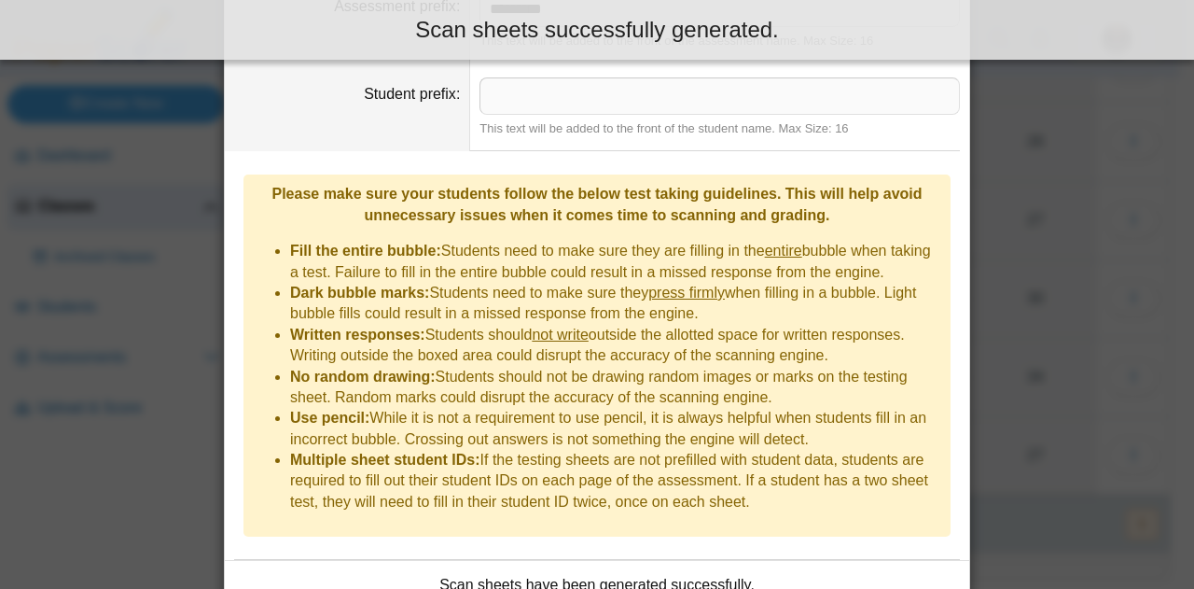
scroll to position [342, 0]
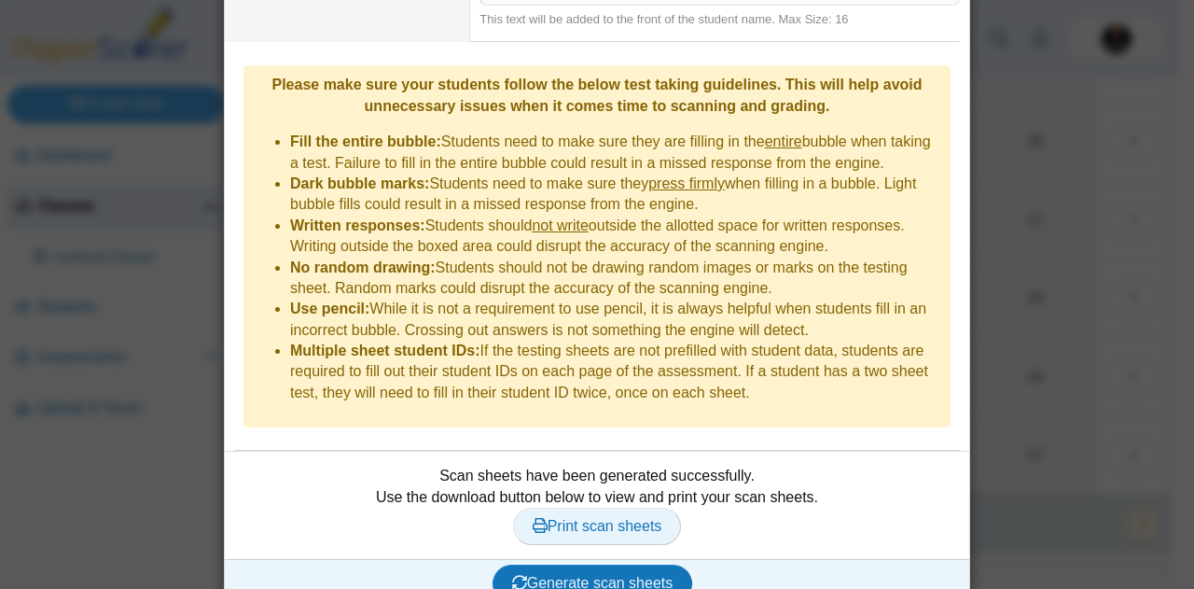
click at [578, 518] on span "Print scan sheets" at bounding box center [598, 526] width 130 height 16
